Goal: Task Accomplishment & Management: Complete application form

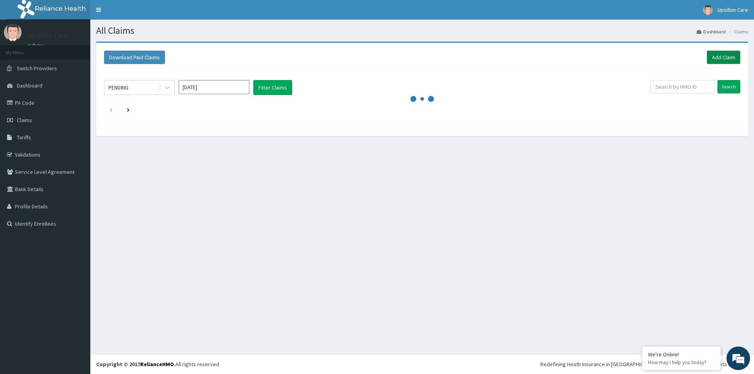
click at [725, 56] on link "Add Claim" at bounding box center [723, 57] width 33 height 13
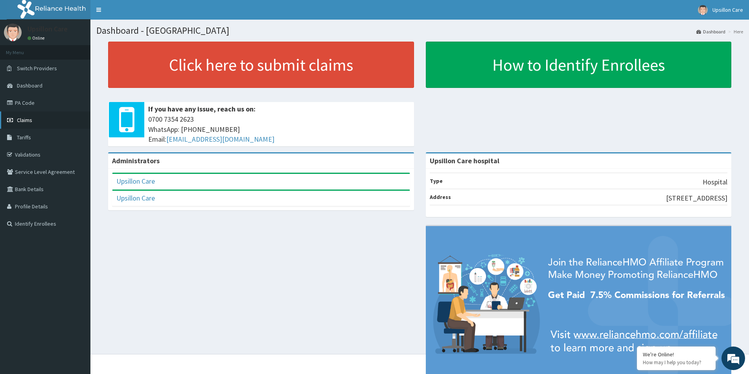
click at [21, 116] on link "Claims" at bounding box center [45, 120] width 90 height 17
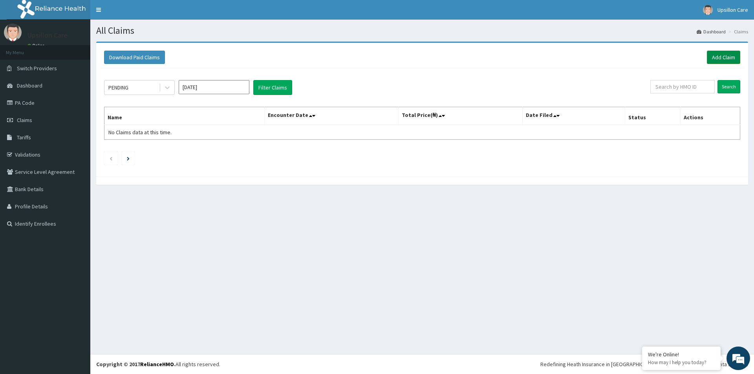
click at [731, 58] on link "Add Claim" at bounding box center [723, 57] width 33 height 13
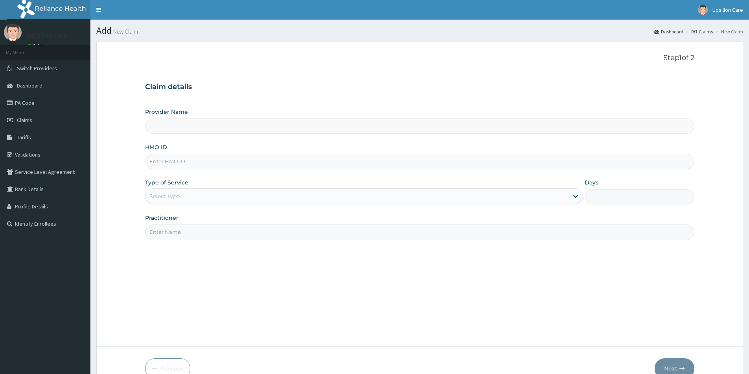
click at [190, 158] on input "HMO ID" at bounding box center [419, 161] width 549 height 15
type input "Upsillon Care hospital"
paste input "SSE/10062/B"
type input "SSE/10062/B"
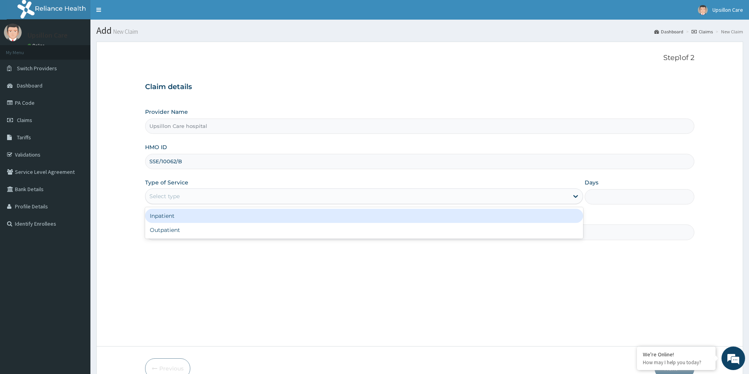
click at [167, 198] on div "Select type" at bounding box center [164, 197] width 30 height 8
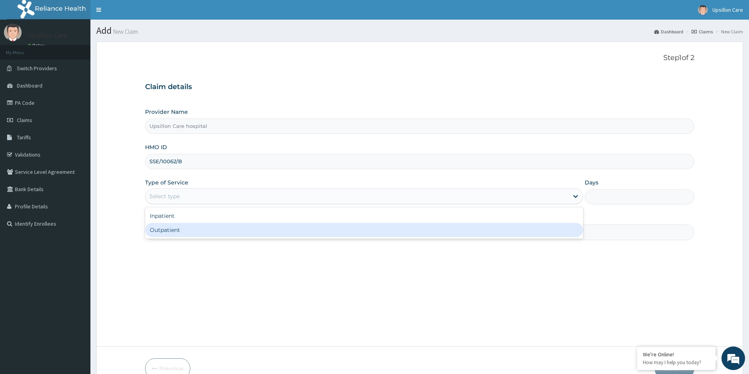
click at [169, 225] on div "Outpatient" at bounding box center [364, 230] width 438 height 14
type input "1"
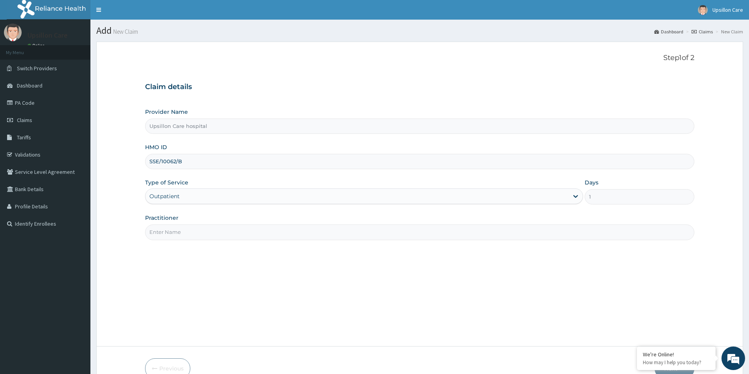
click at [174, 231] on input "Practitioner" at bounding box center [419, 232] width 549 height 15
type input "Dr. OLUWASOLA BABATUNDE"
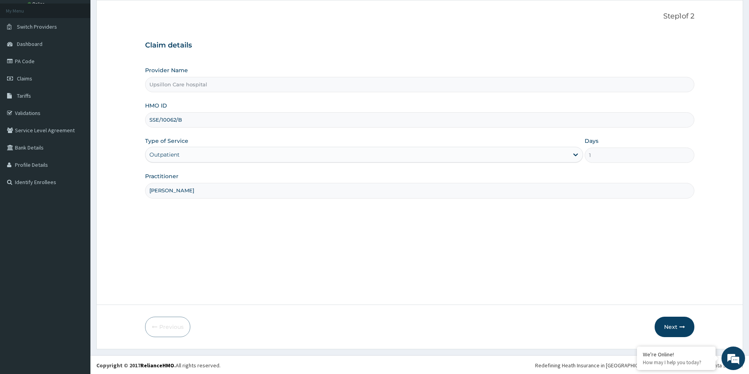
scroll to position [43, 0]
click at [676, 337] on form "Step 1 of 2 Claim details Provider Name Upsillon Care hospital HMO ID SSE/10062…" at bounding box center [419, 174] width 646 height 350
click at [676, 330] on button "Next" at bounding box center [674, 326] width 40 height 20
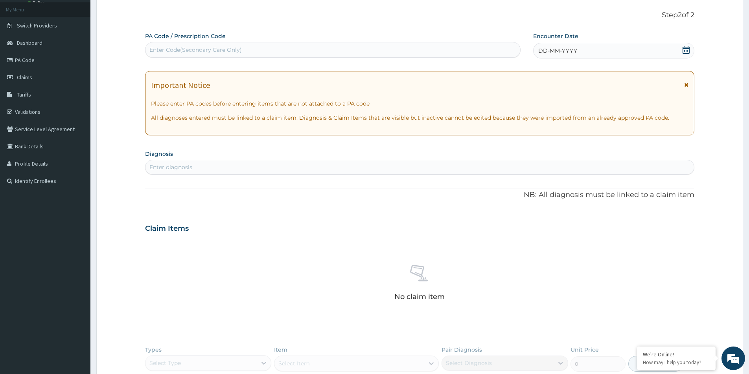
click at [202, 54] on div "Enter Code(Secondary Care Only)" at bounding box center [332, 50] width 374 height 13
drag, startPoint x: 195, startPoint y: 157, endPoint x: 193, endPoint y: 165, distance: 8.6
click at [193, 165] on section "Diagnosis Enter diagnosis" at bounding box center [419, 161] width 549 height 27
click at [192, 166] on div "Enter diagnosis" at bounding box center [170, 167] width 43 height 8
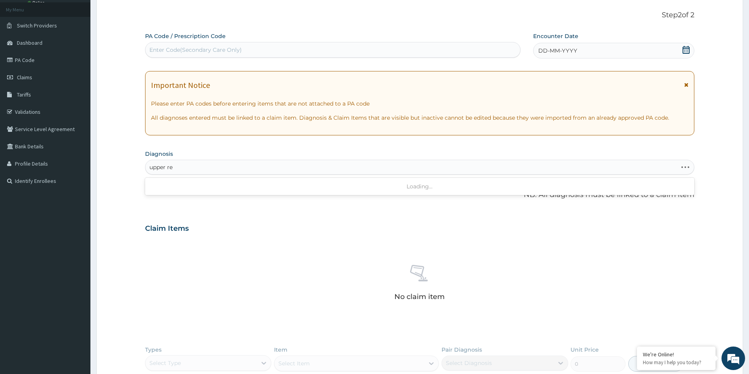
type input "upper res"
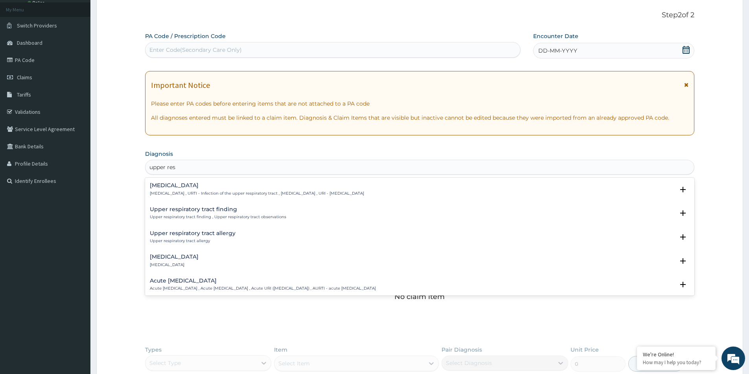
click at [196, 190] on div "Upper respiratory infection Upper respiratory infection , URTI - Infection of t…" at bounding box center [257, 190] width 214 height 14
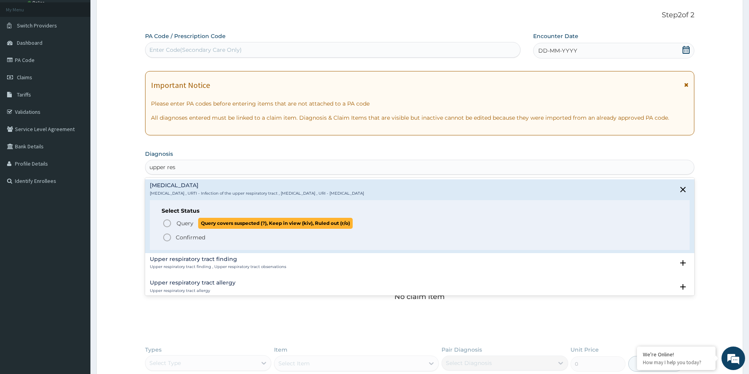
click at [193, 222] on p "Query Query covers suspected (?), Keep in view (kiv), Ruled out (r/o)" at bounding box center [264, 223] width 177 height 11
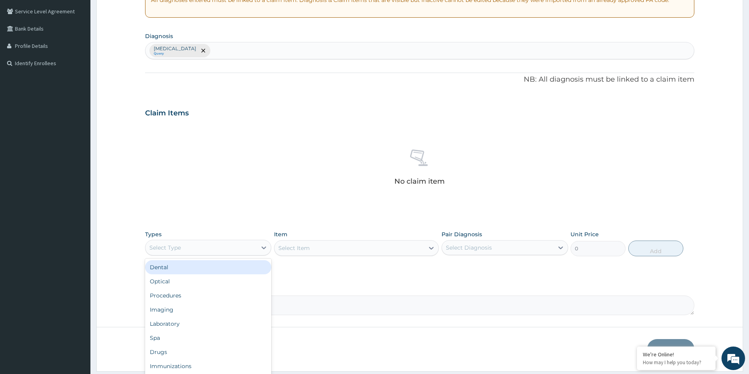
click at [234, 246] on div "Select Type" at bounding box center [200, 248] width 111 height 13
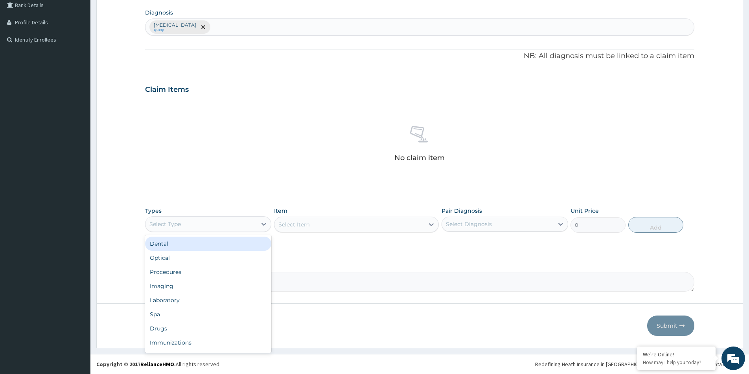
scroll to position [27, 0]
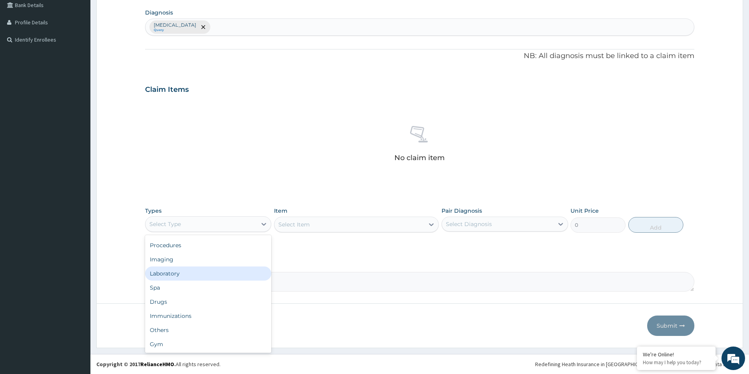
click at [182, 271] on div "Laboratory" at bounding box center [208, 274] width 126 height 14
click at [335, 222] on div "Select Item" at bounding box center [356, 225] width 165 height 16
click at [335, 222] on div "Select Item" at bounding box center [349, 224] width 150 height 13
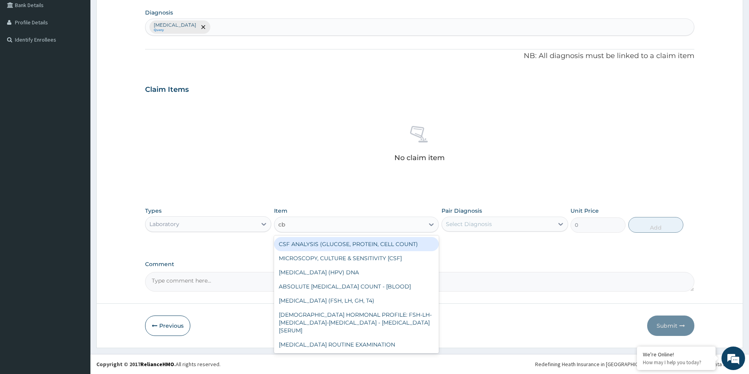
type input "cbc"
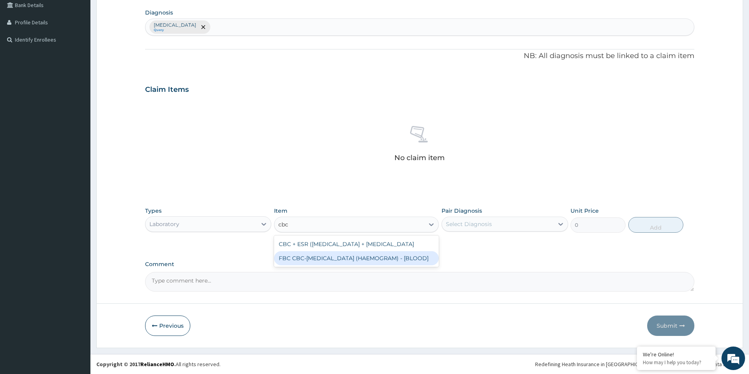
click at [358, 266] on div "FBC CBC-COMPLETE BLOOD COUNT (HAEMOGRAM) - [BLOOD]" at bounding box center [356, 258] width 165 height 14
type input "5000"
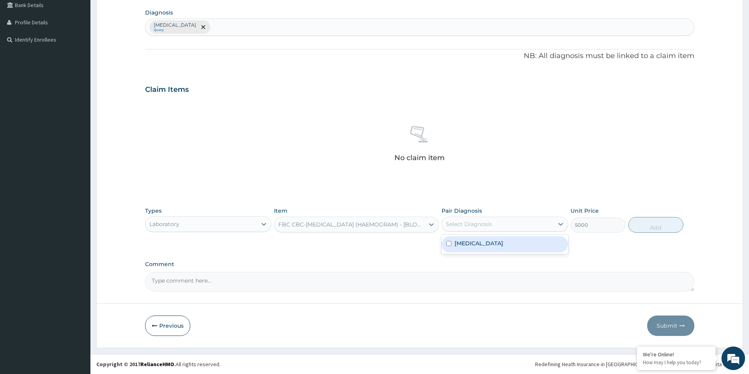
click at [522, 220] on div "Select Diagnosis" at bounding box center [497, 224] width 111 height 13
click at [503, 241] on label "Upper respiratory infection" at bounding box center [478, 244] width 49 height 8
checkbox input "true"
click at [653, 224] on button "Add" at bounding box center [655, 225] width 55 height 16
type input "0"
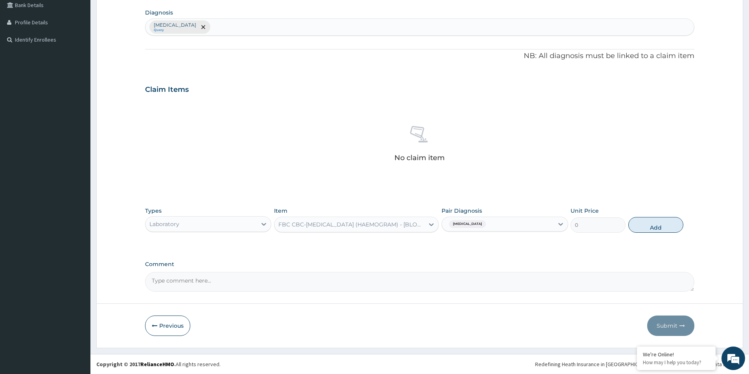
scroll to position [147, 0]
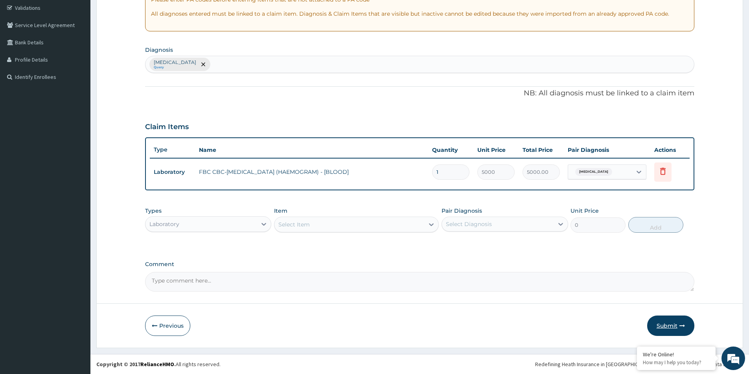
click at [661, 327] on button "Submit" at bounding box center [670, 326] width 47 height 20
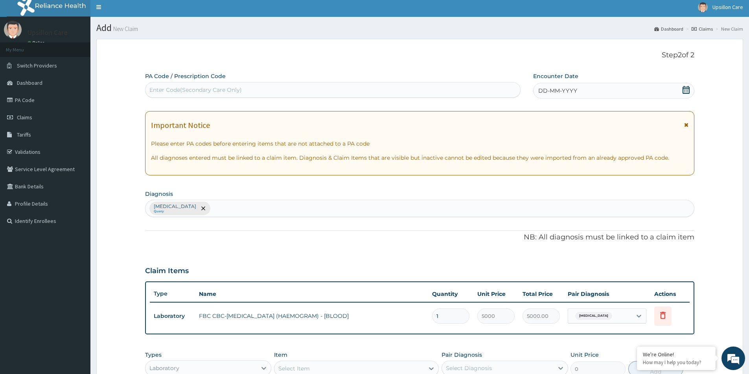
scroll to position [0, 0]
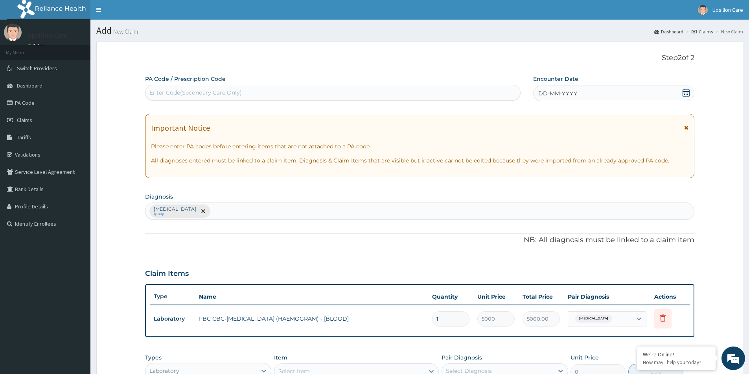
click at [685, 93] on icon at bounding box center [686, 93] width 8 height 8
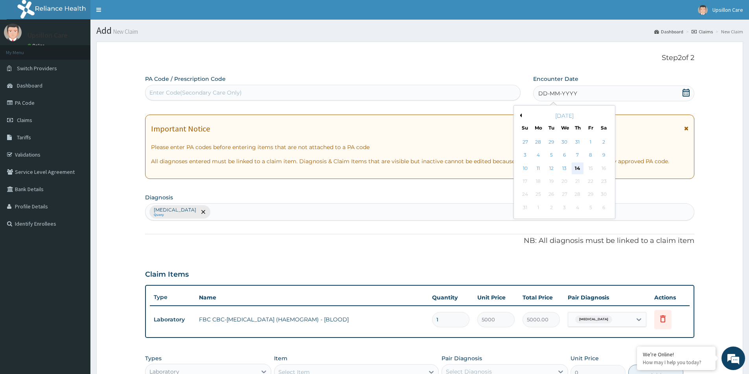
click at [578, 167] on div "14" at bounding box center [577, 169] width 12 height 12
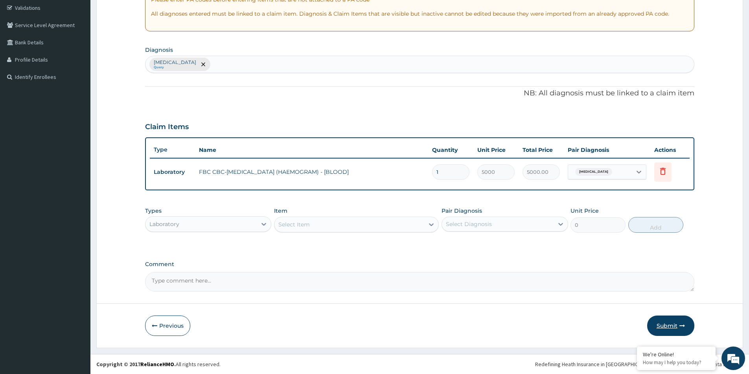
click at [655, 322] on button "Submit" at bounding box center [670, 326] width 47 height 20
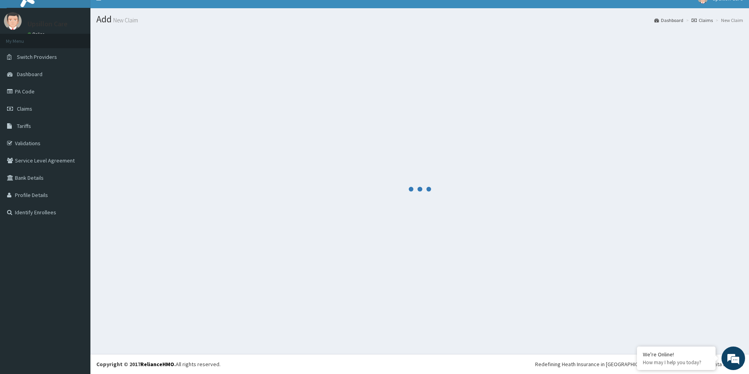
scroll to position [11, 0]
